Goal: Use online tool/utility: Utilize a website feature to perform a specific function

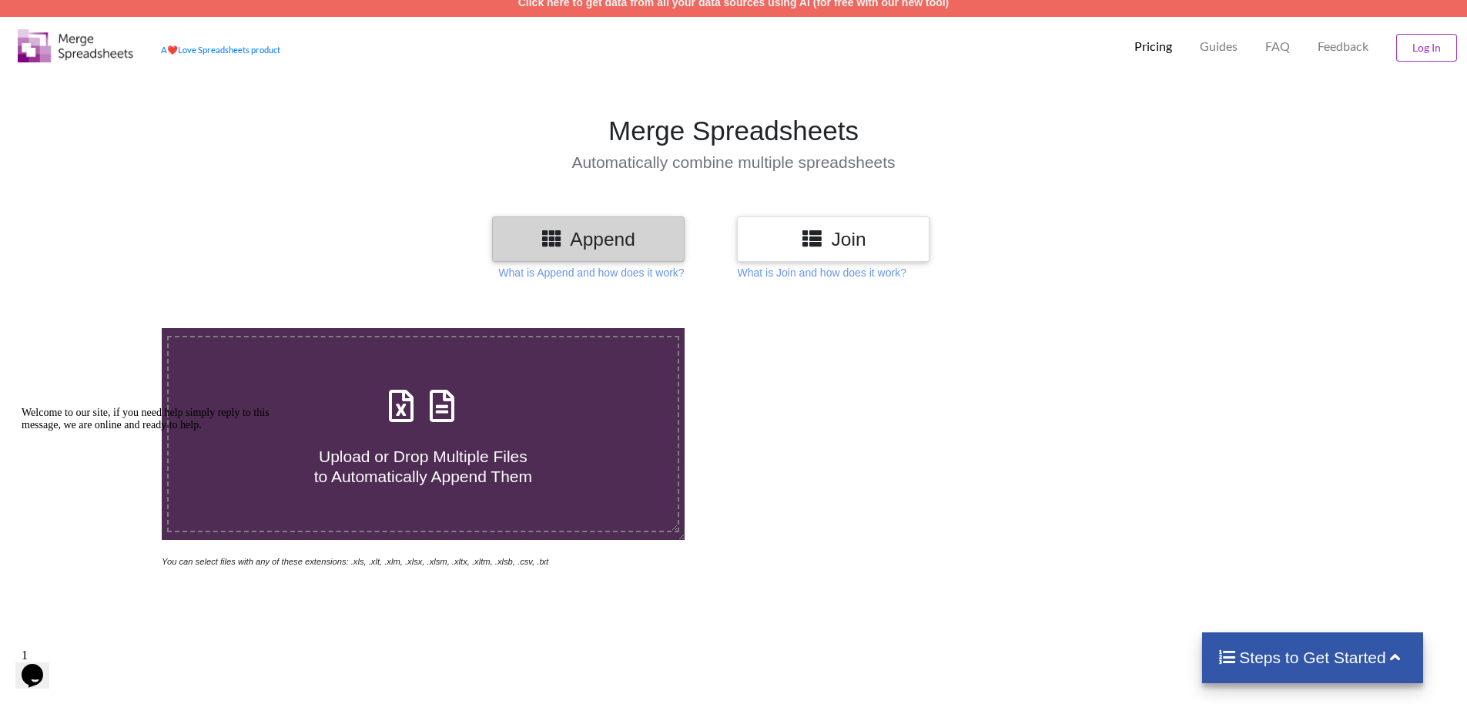
scroll to position [462, 0]
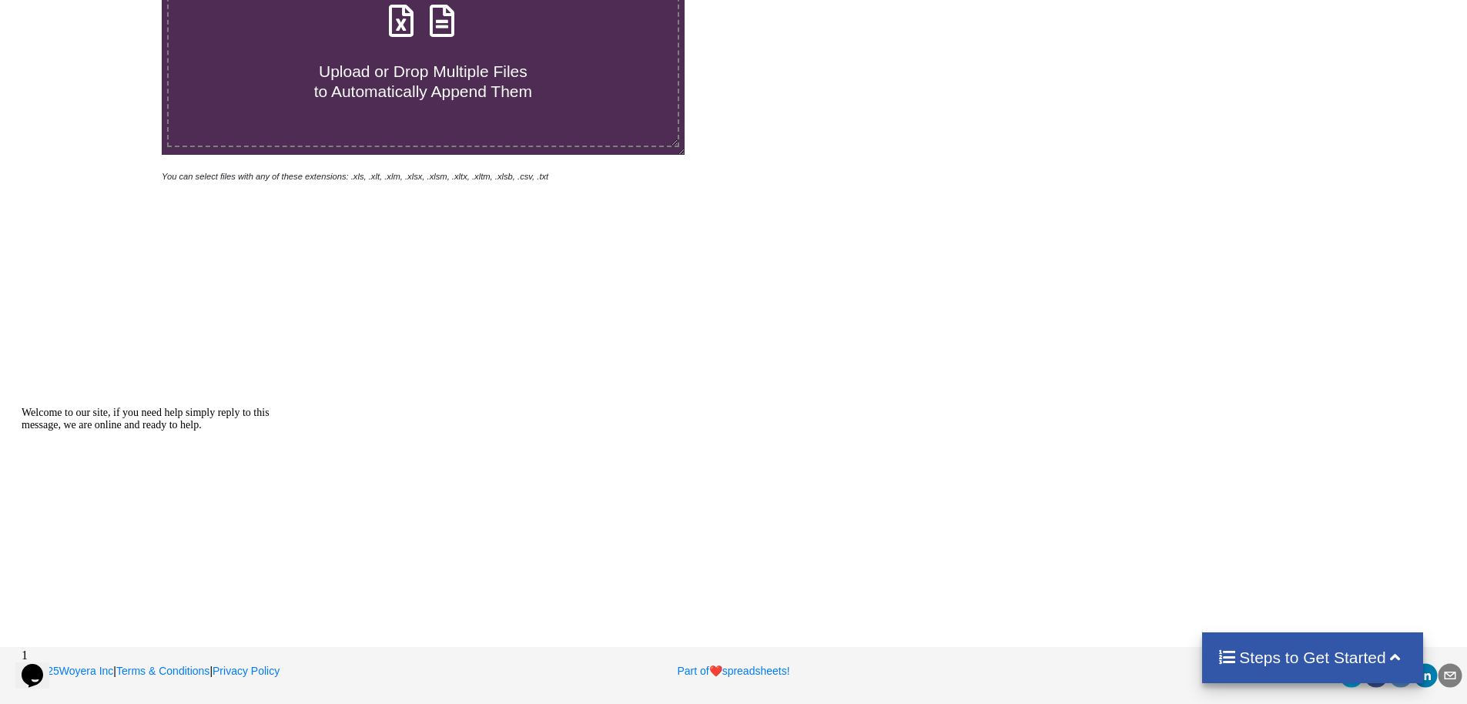
click at [403, 99] on span "Upload or Drop Multiple Files to Automatically Append Them" at bounding box center [423, 80] width 218 height 37
type input "C:\fakepath\facility_tracker_Delivery2025-09-01.csv"
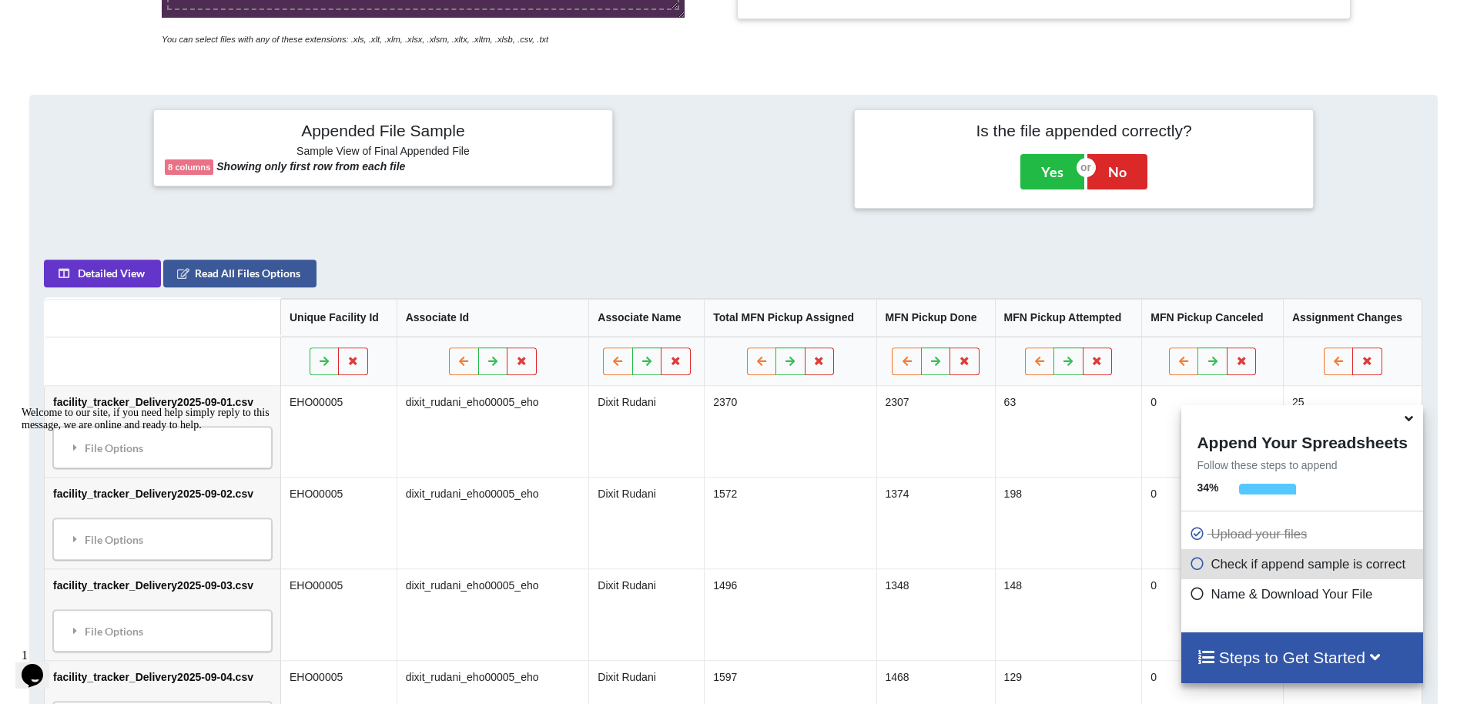
scroll to position [539, 0]
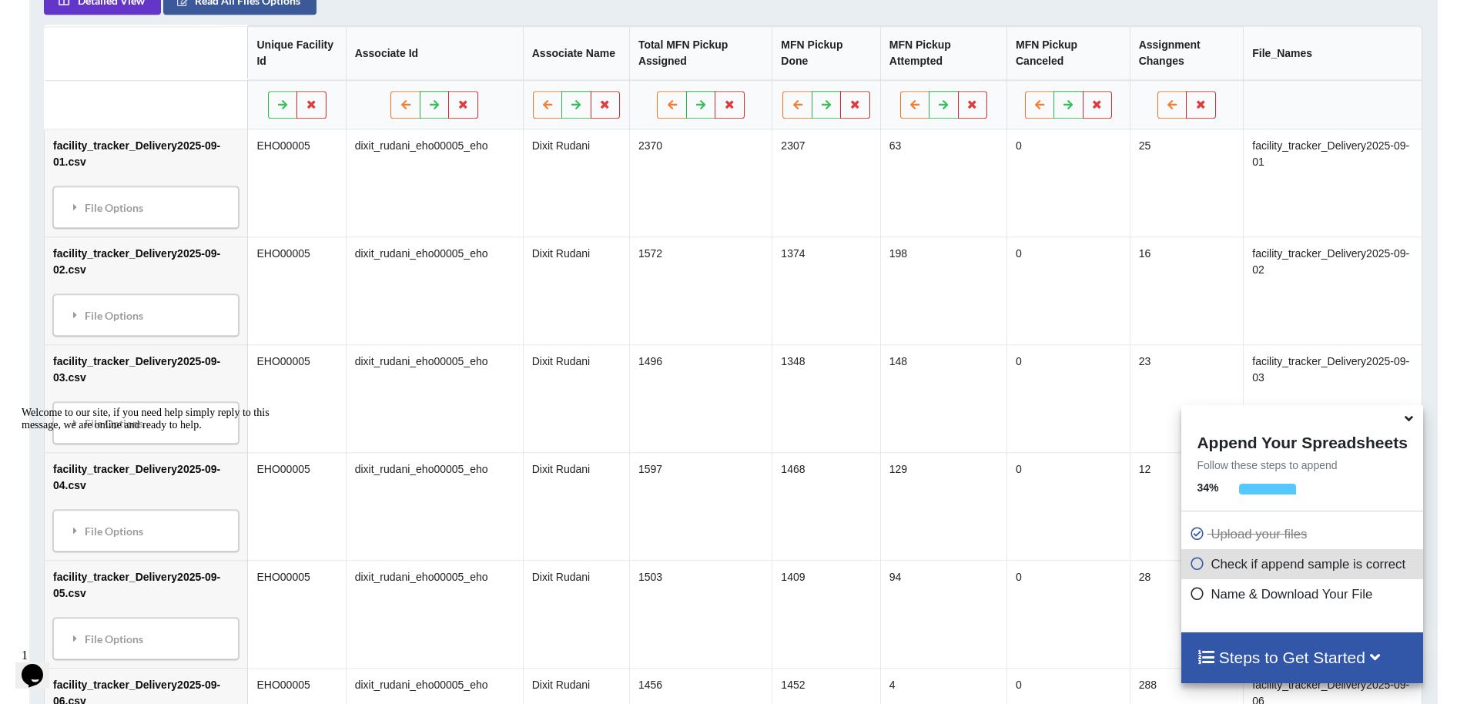
scroll to position [770, 0]
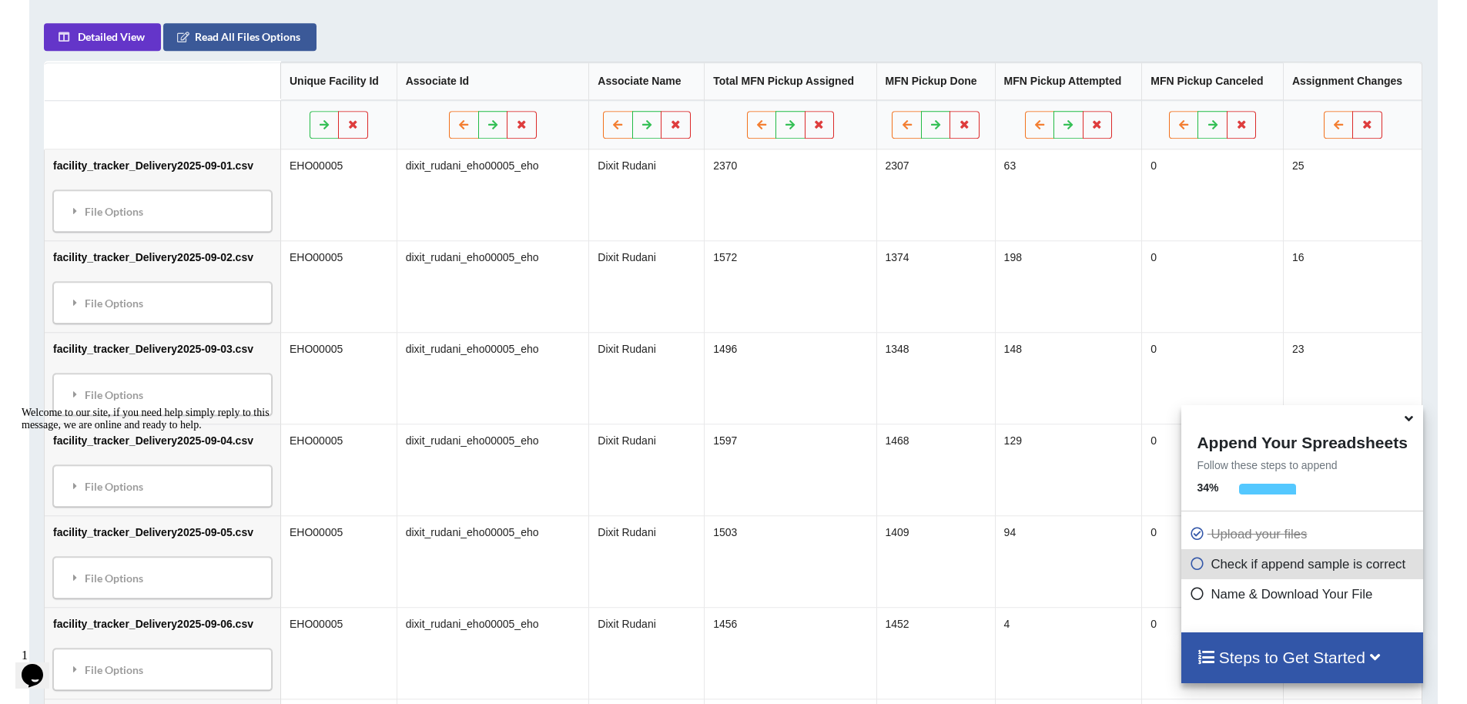
checkbox input "true"
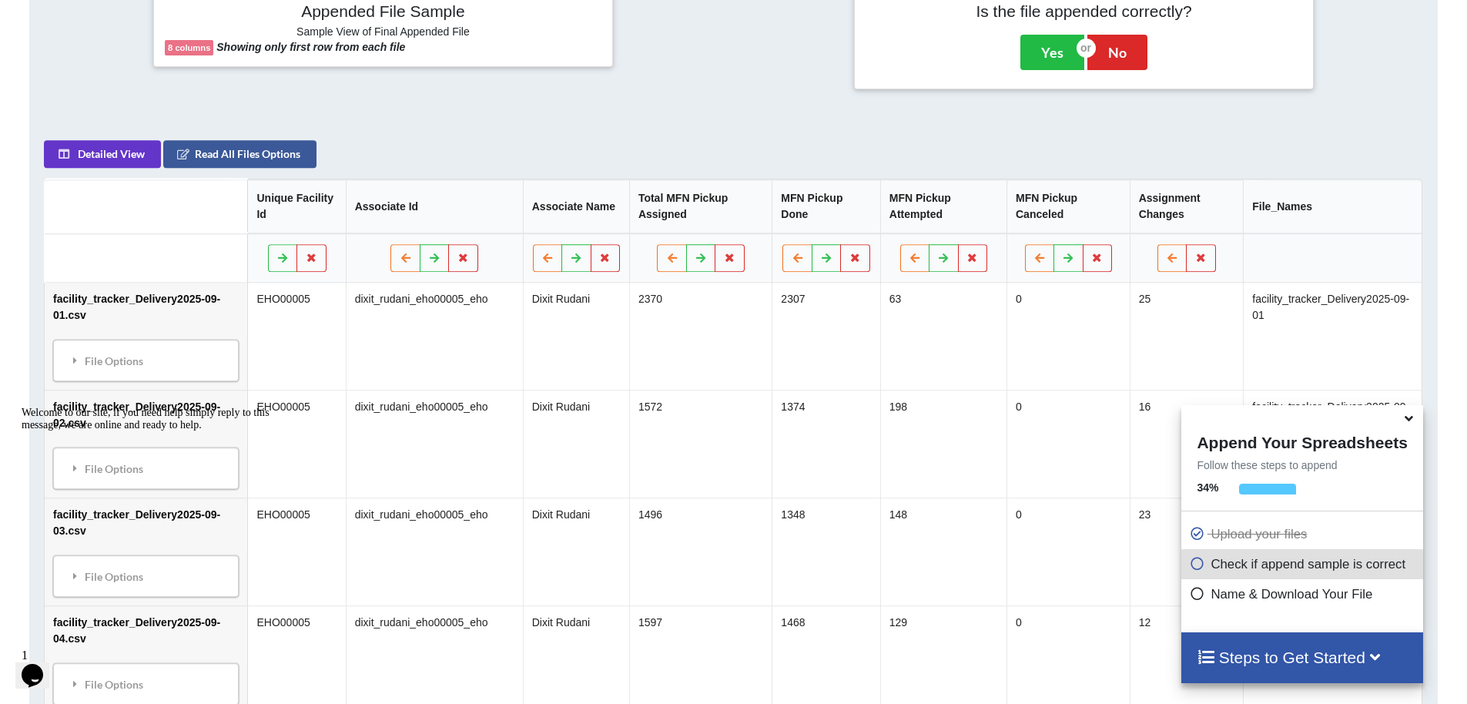
scroll to position [616, 0]
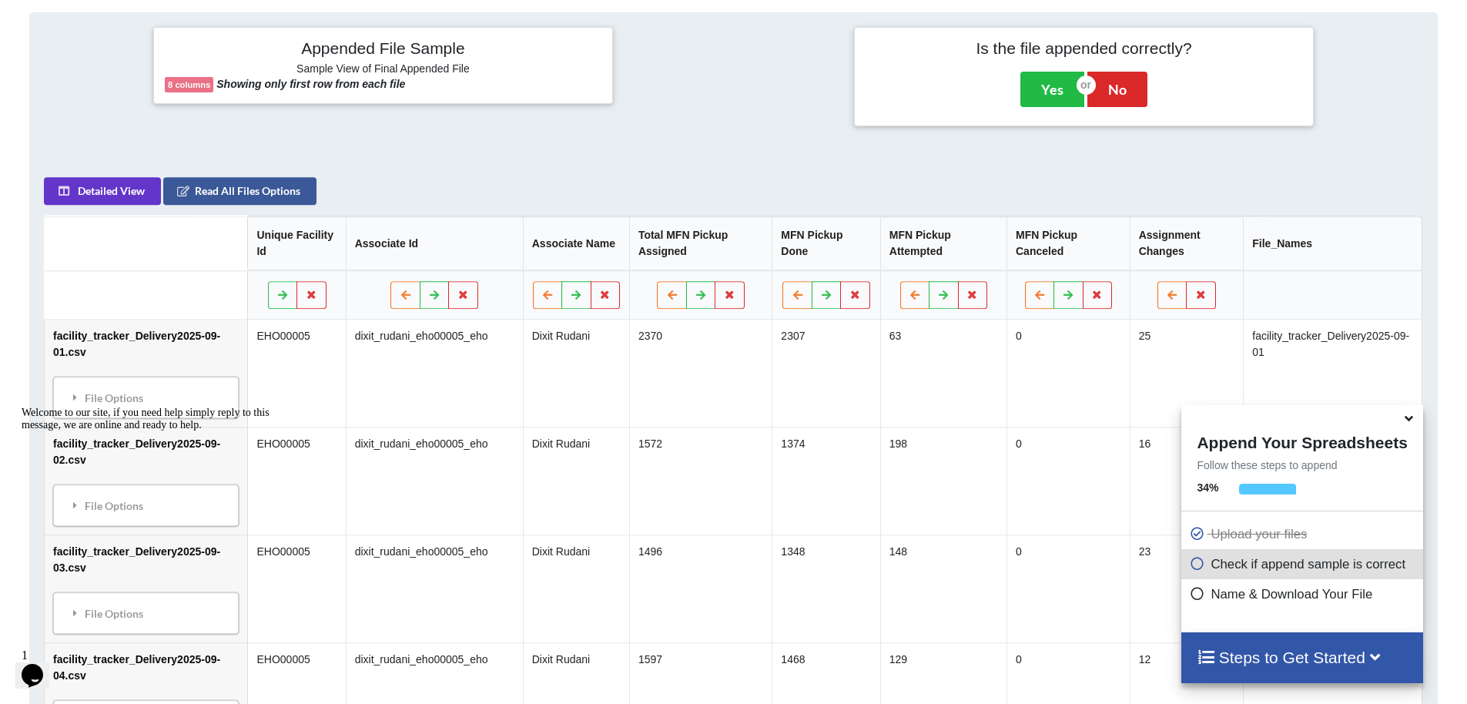
type input "Ankuj PI"
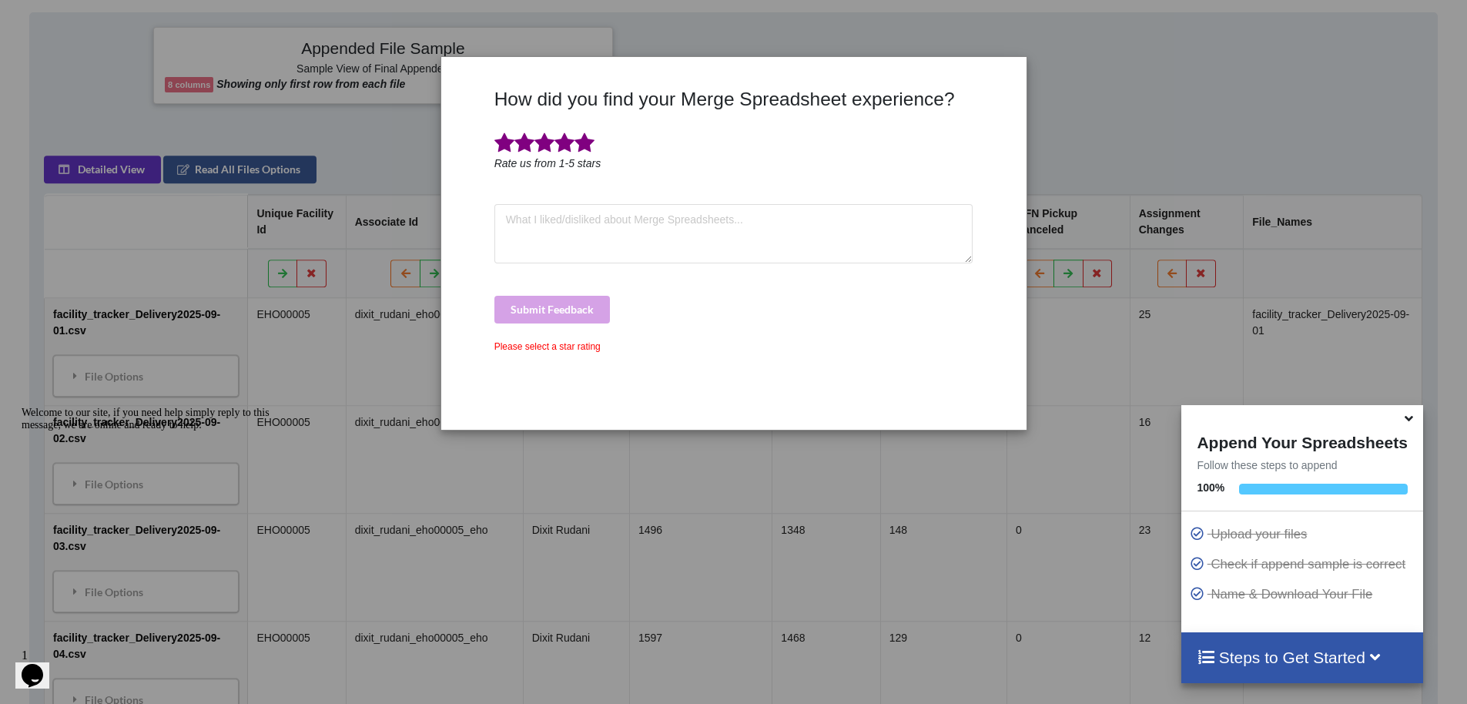
click at [595, 154] on span at bounding box center [585, 143] width 20 height 22
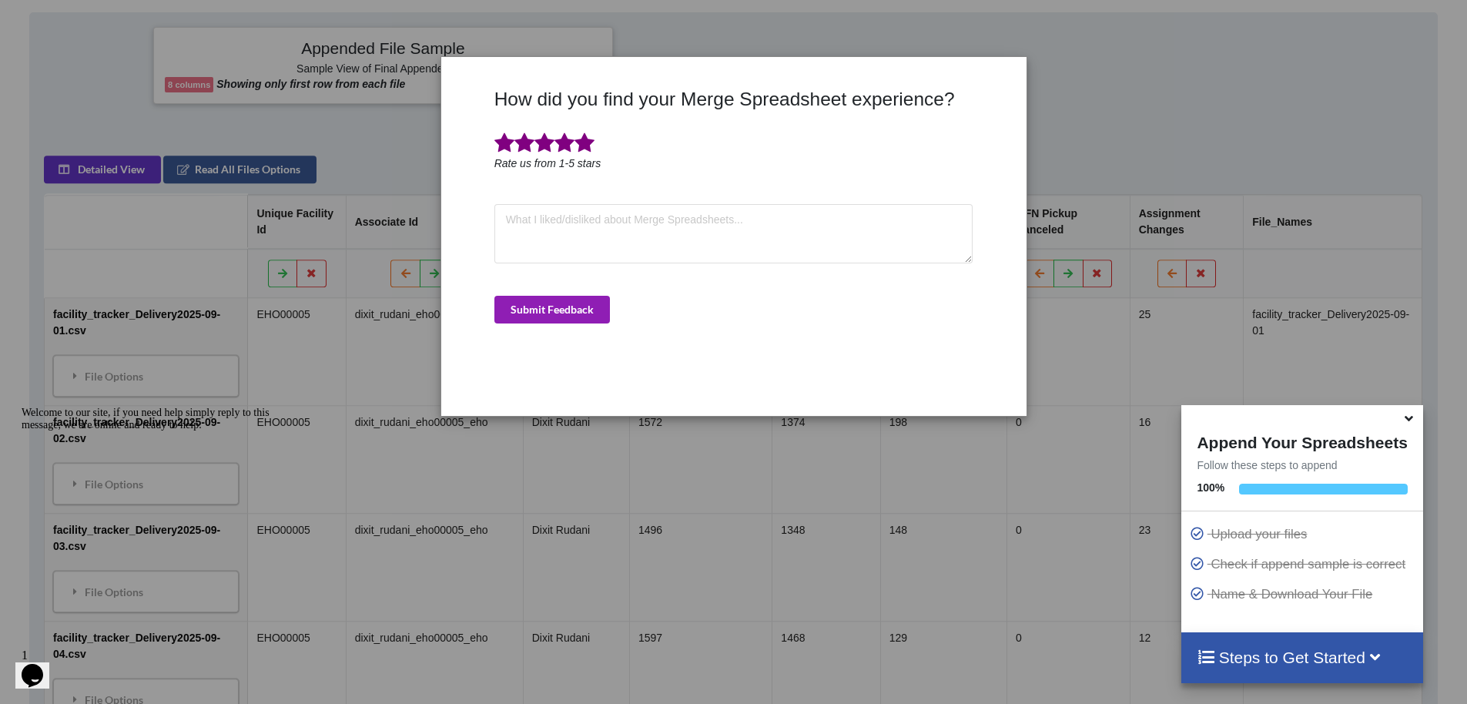
click at [561, 323] on button "Submit Feedback" at bounding box center [552, 310] width 116 height 28
click at [562, 323] on button "Submit Feedback" at bounding box center [552, 310] width 116 height 28
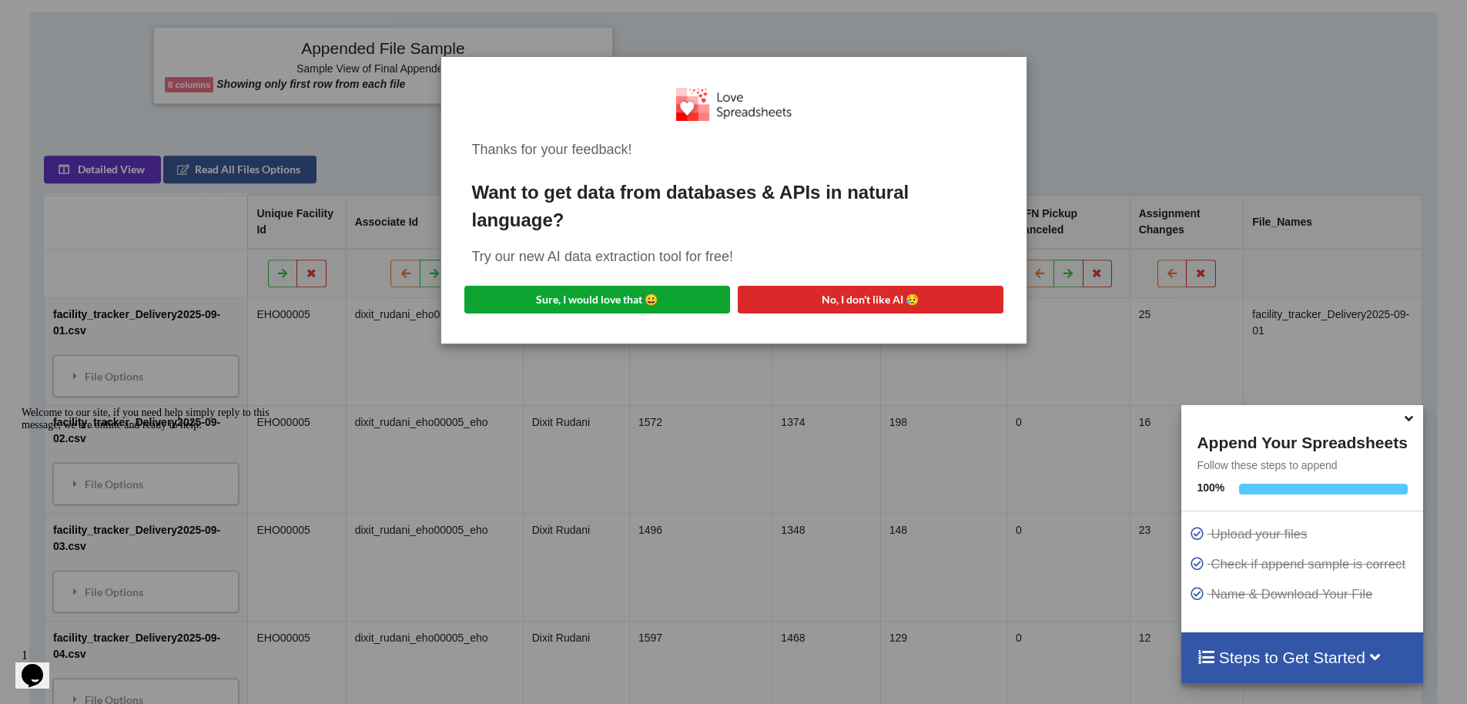
click at [552, 313] on button "Sure, I would love that 😀" at bounding box center [597, 300] width 266 height 28
click at [1283, 97] on div "Thanks for your feedback! Want to get data from databases & APIs in natural lan…" at bounding box center [733, 352] width 1467 height 704
click at [1303, 166] on div "Thanks for your feedback! Want to get data from databases & APIs in natural lan…" at bounding box center [733, 352] width 1467 height 704
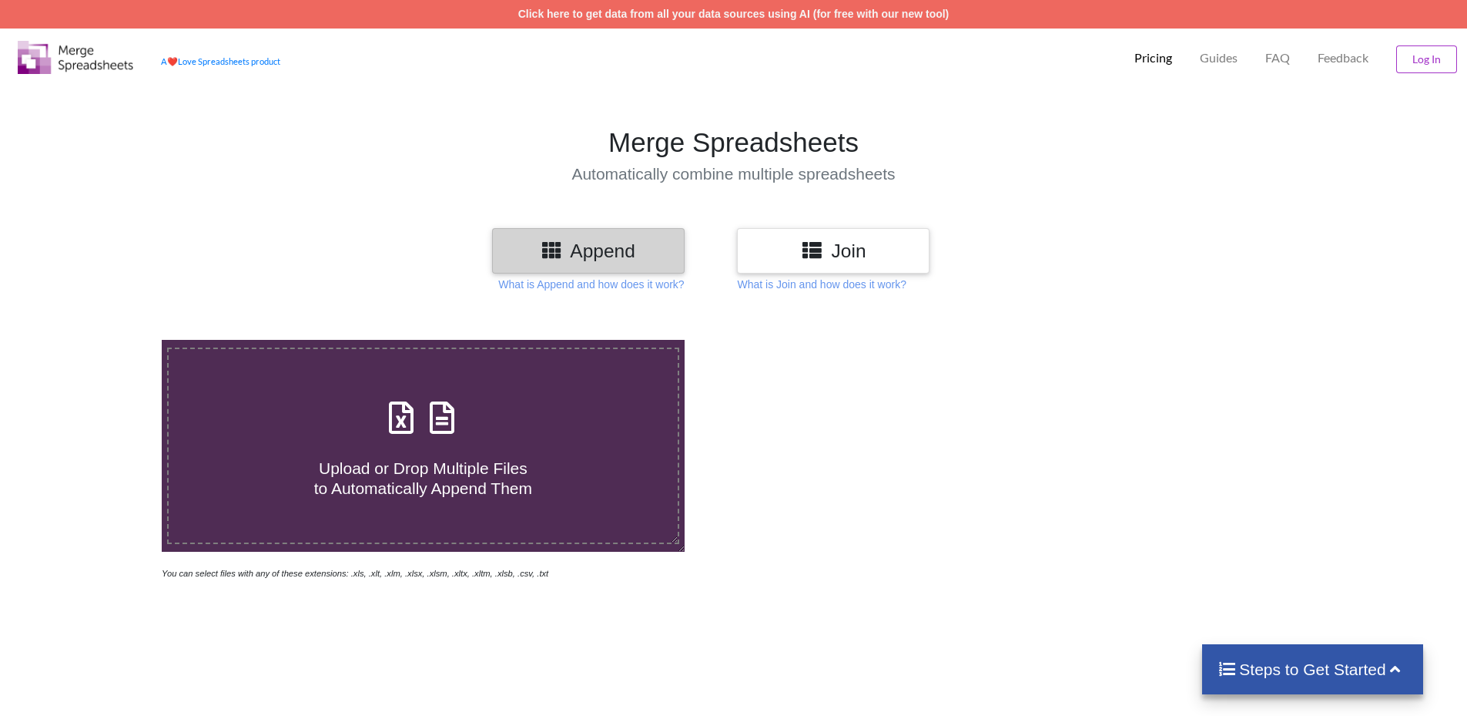
click at [425, 452] on h4 "Upload or Drop Multiple Files to Automatically Append Them" at bounding box center [423, 468] width 509 height 59
click at [105, 340] on input "Upload or Drop Multiple Files to Automatically Append Them" at bounding box center [105, 340] width 0 height 0
type input "C:\fakepath\facility_tracker_Delivery2025-09-01.csv"
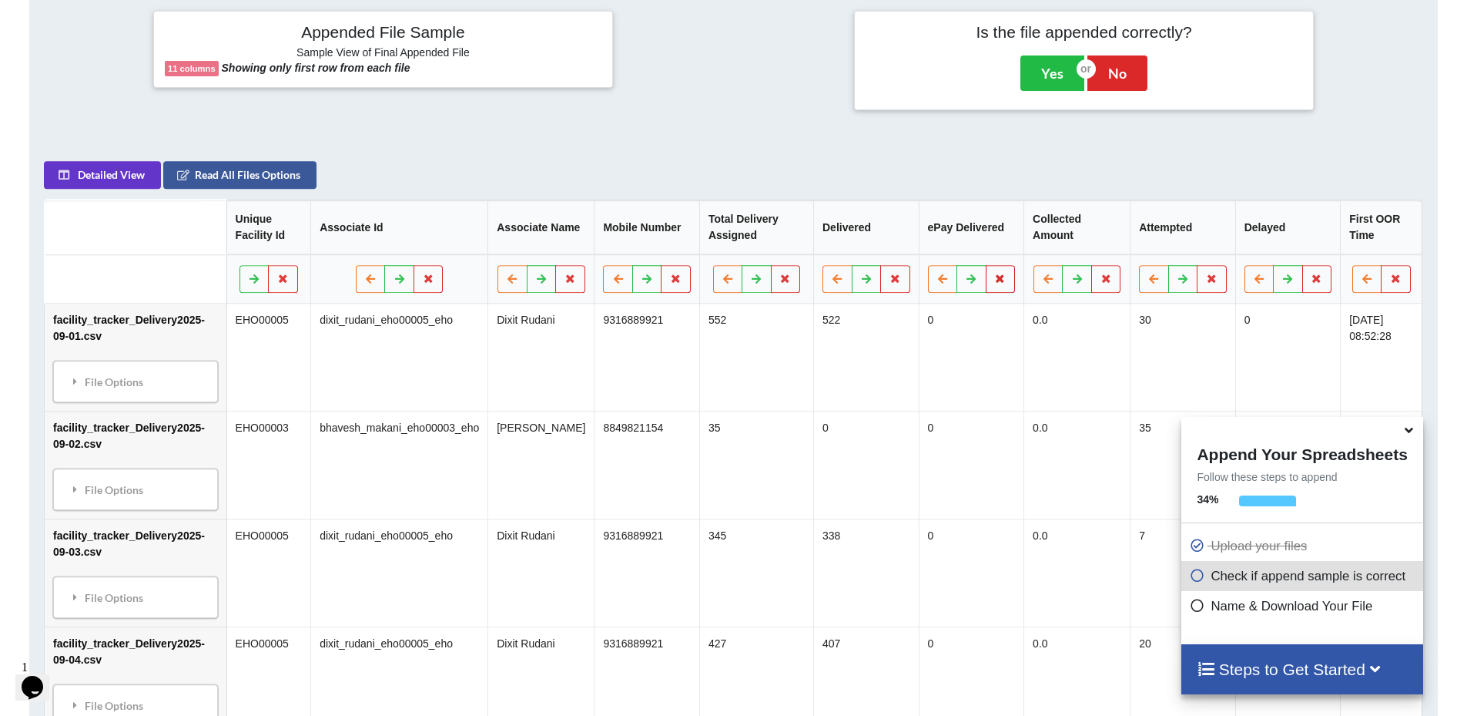
scroll to position [628, 0]
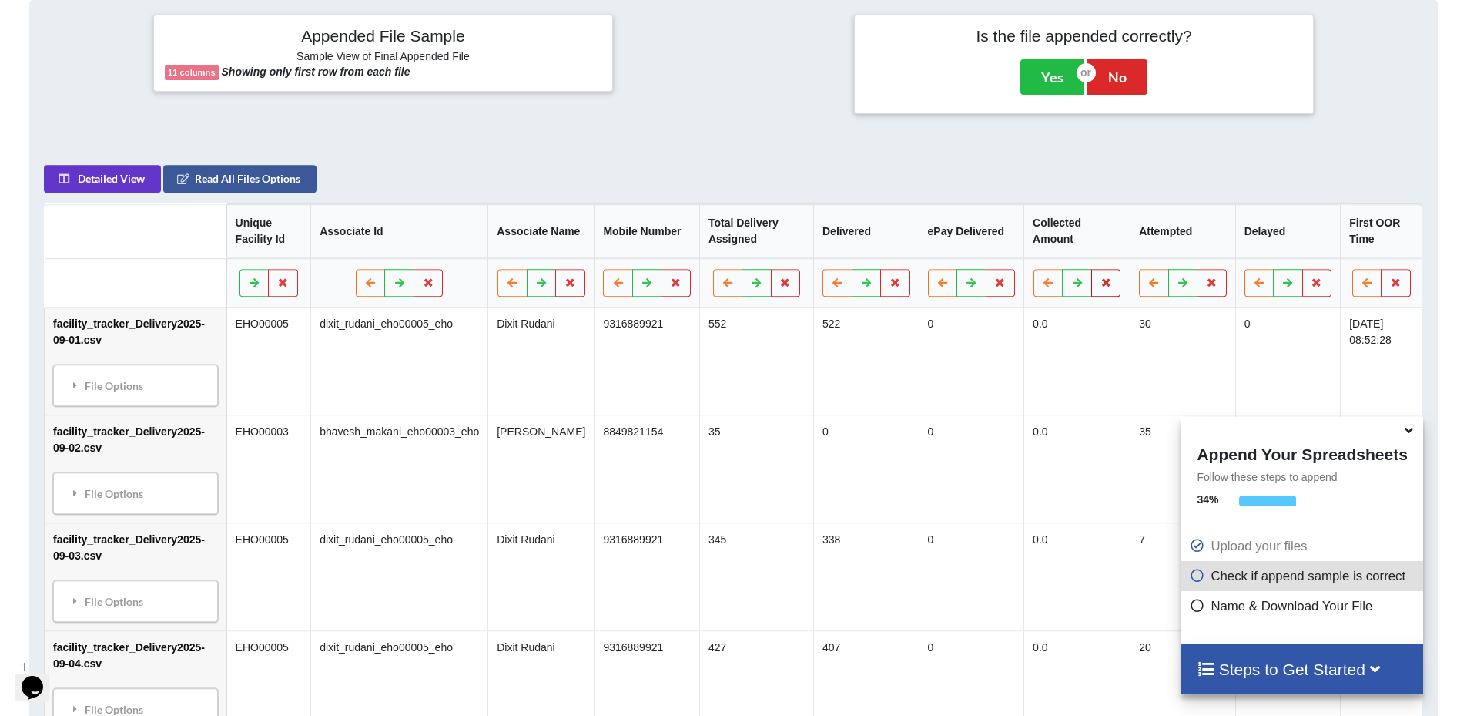
click at [1100, 283] on icon at bounding box center [1106, 281] width 13 height 9
click at [998, 239] on button "Delete Column" at bounding box center [988, 237] width 103 height 28
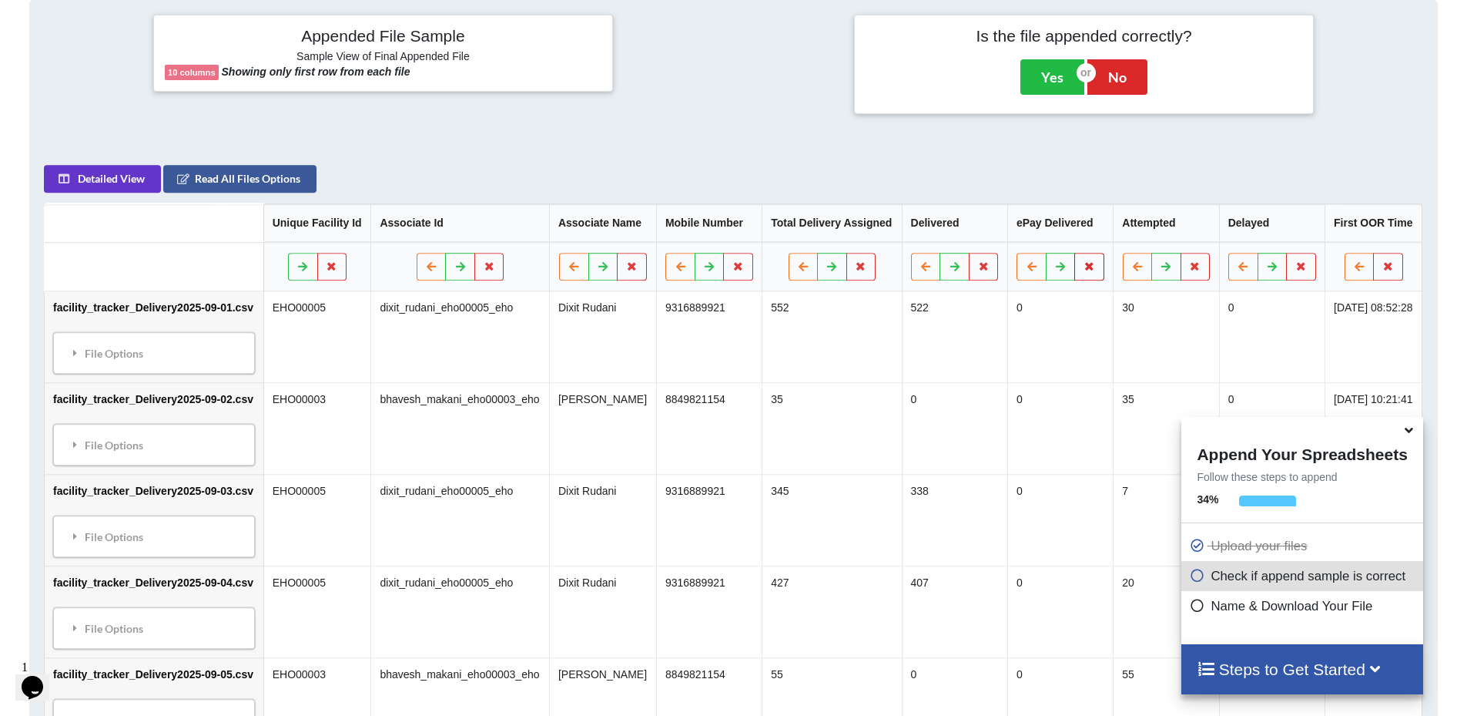
click at [1081, 268] on button at bounding box center [1090, 267] width 30 height 28
click at [943, 223] on button "Delete Column" at bounding box center [961, 221] width 103 height 28
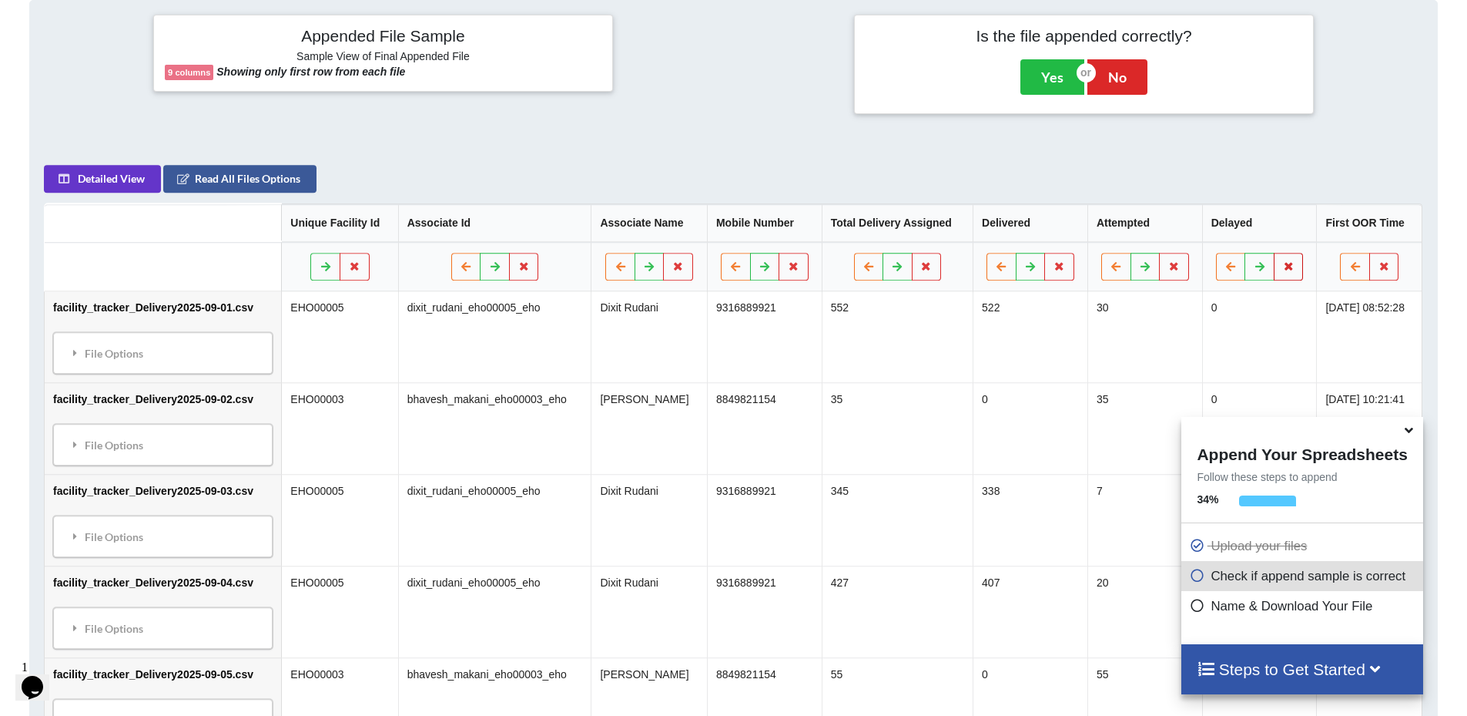
click at [1282, 265] on icon at bounding box center [1288, 265] width 13 height 9
click at [1155, 226] on button "Delete Column" at bounding box center [1158, 221] width 103 height 28
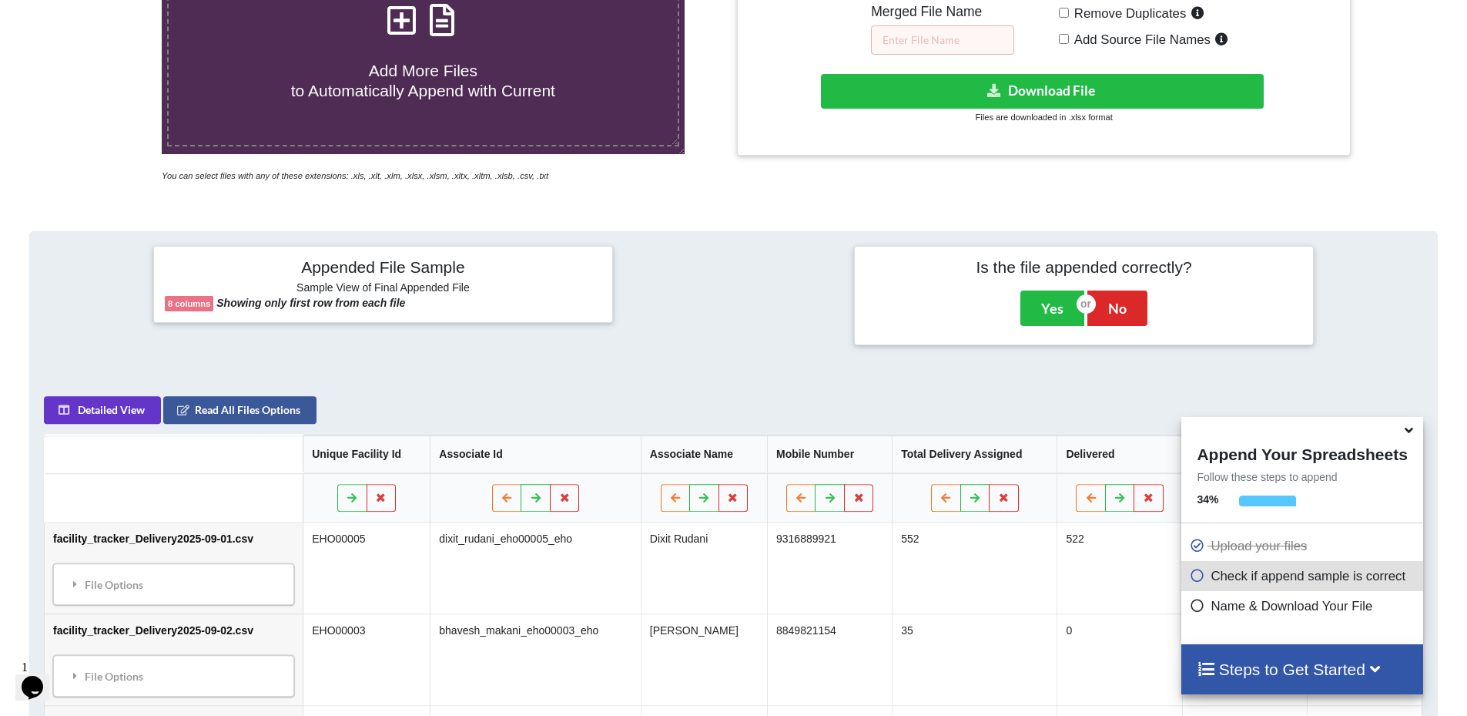
scroll to position [320, 0]
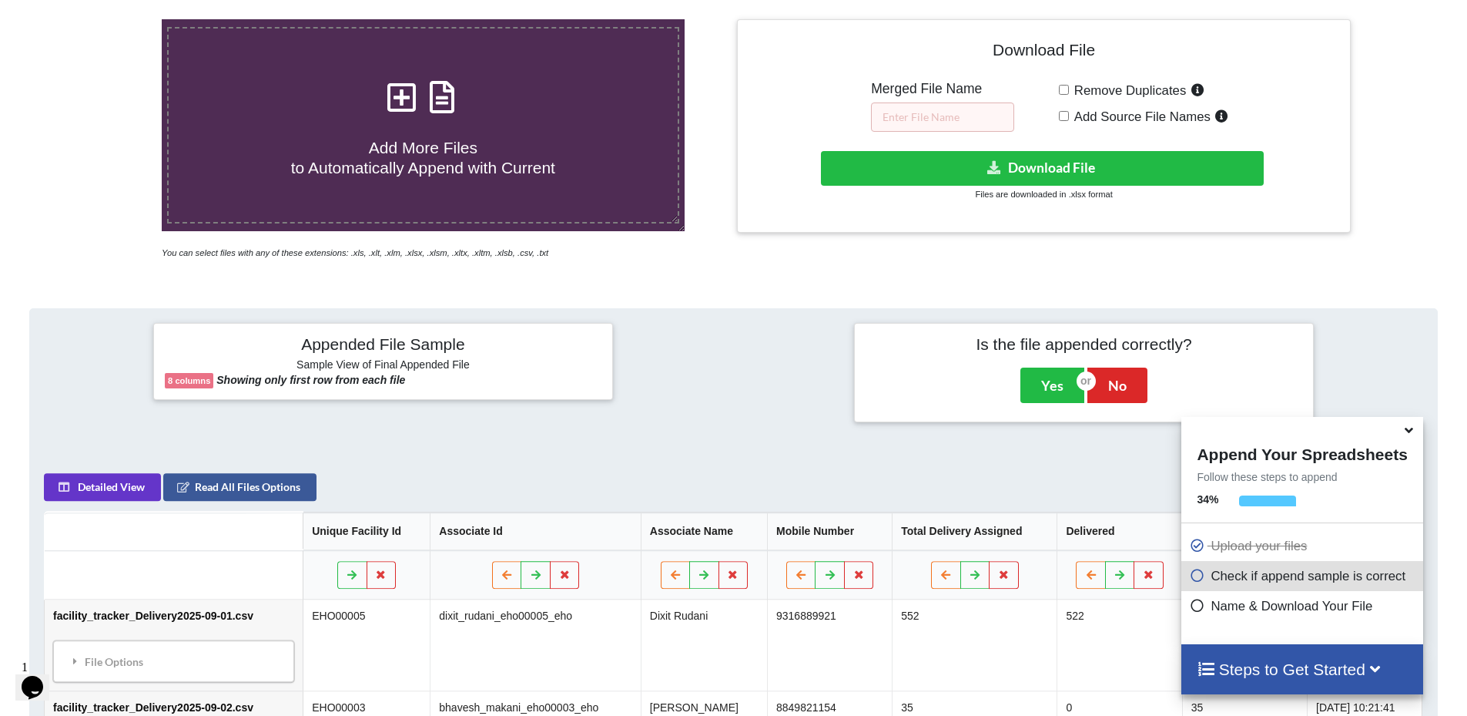
click at [1061, 117] on input "Add Source File Names" at bounding box center [1064, 116] width 10 height 10
checkbox input "true"
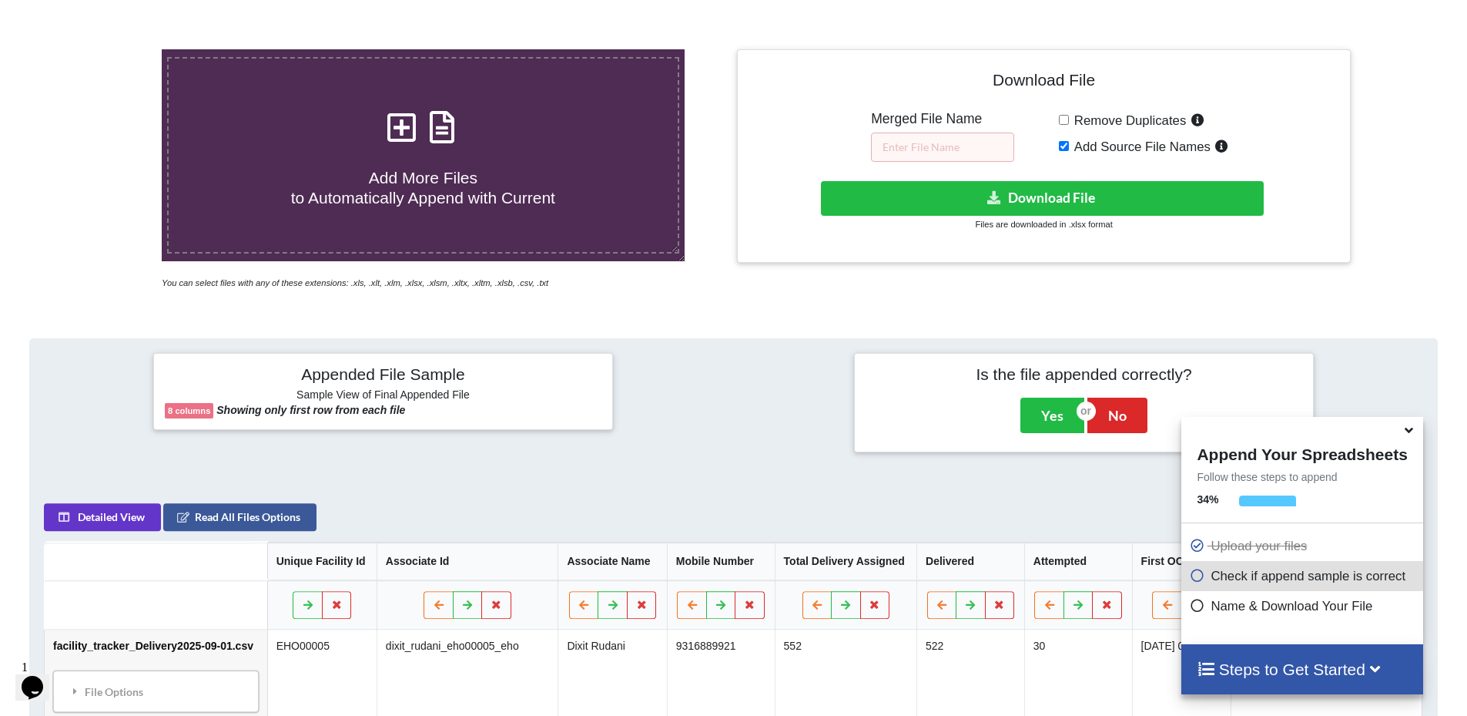
scroll to position [291, 0]
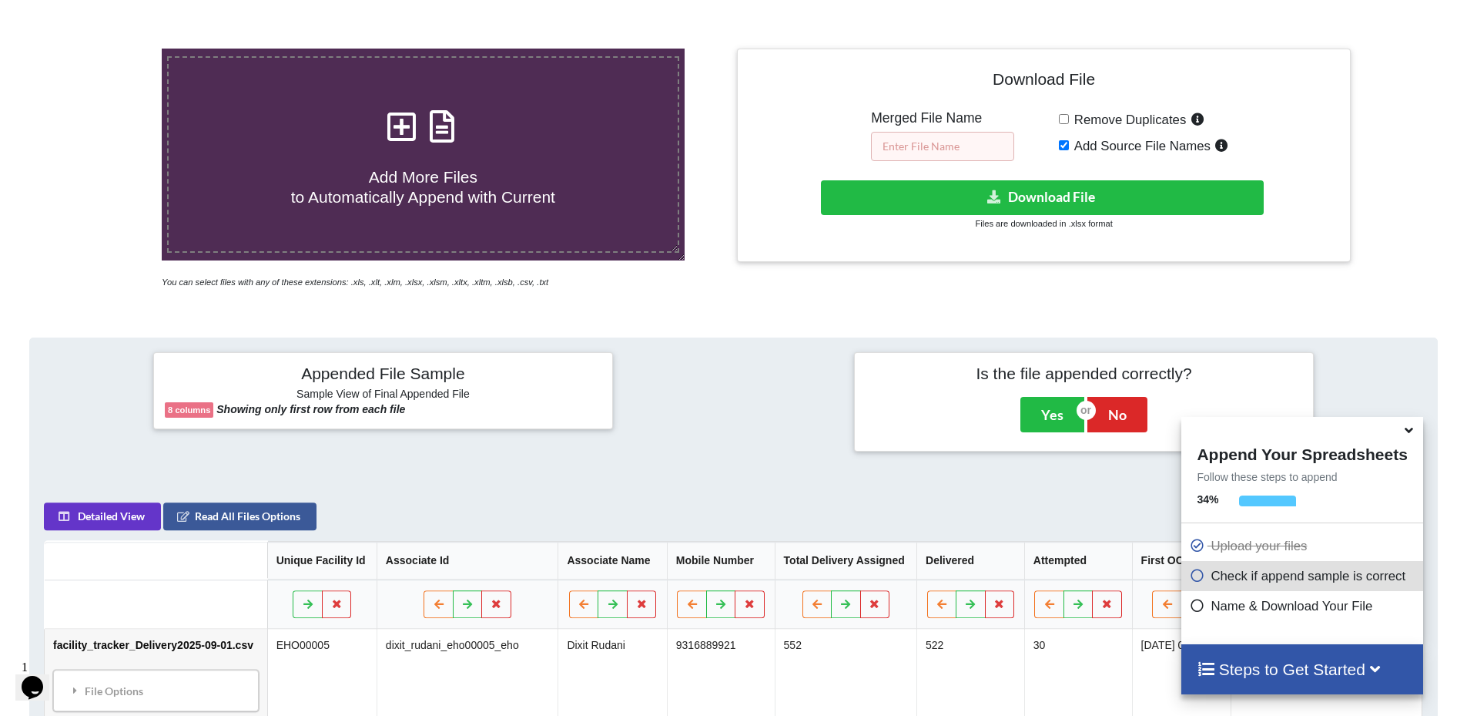
click at [916, 151] on input "text" at bounding box center [942, 146] width 143 height 29
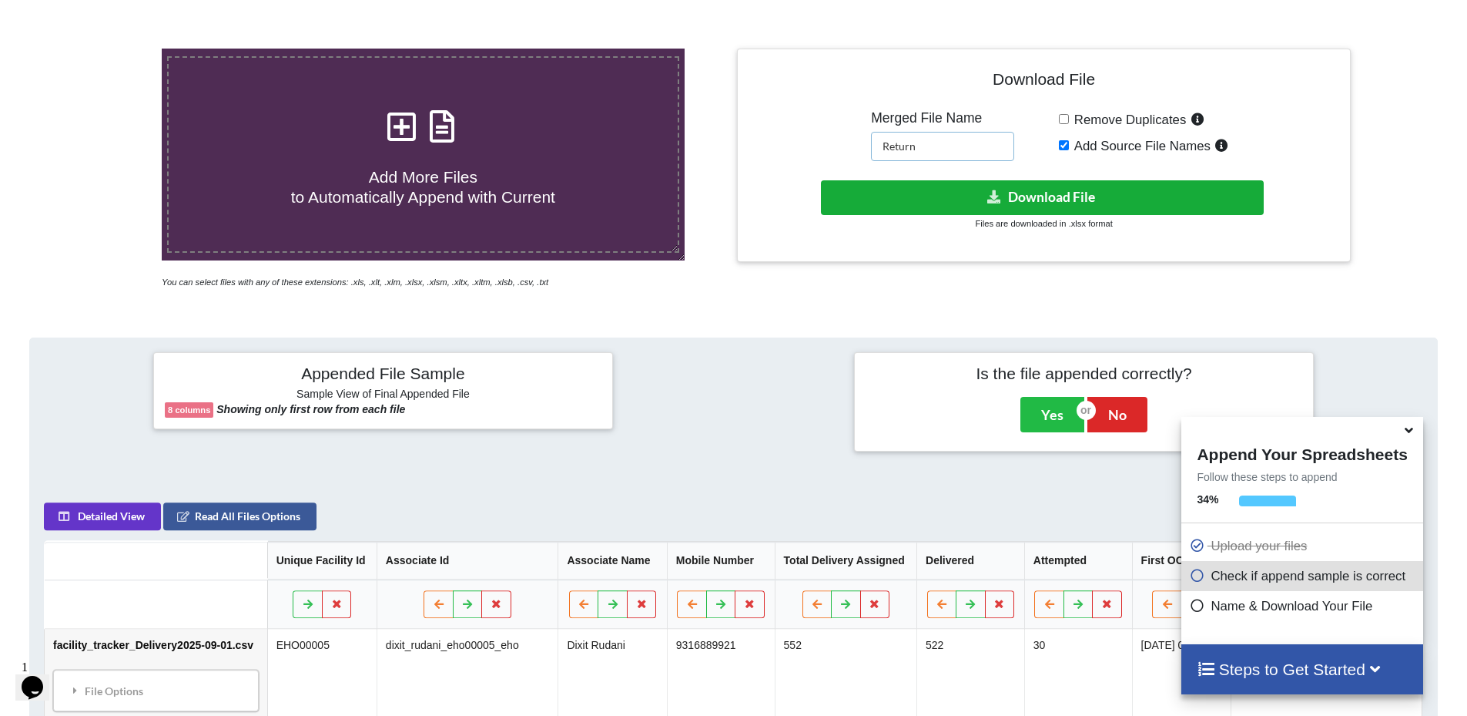
type input "Return"
click at [960, 188] on button "Download File" at bounding box center [1042, 197] width 443 height 35
